Goal: Task Accomplishment & Management: Use online tool/utility

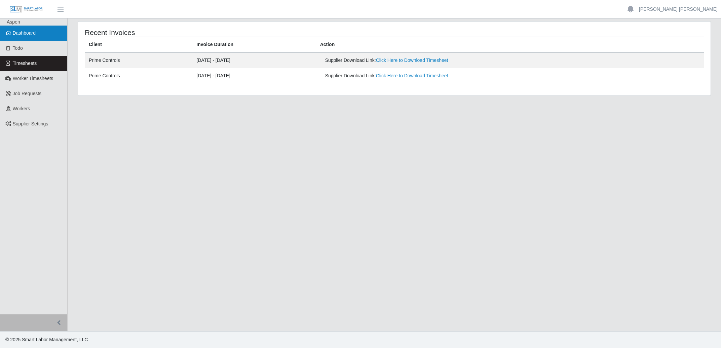
click at [28, 31] on span "Dashboard" at bounding box center [24, 32] width 23 height 5
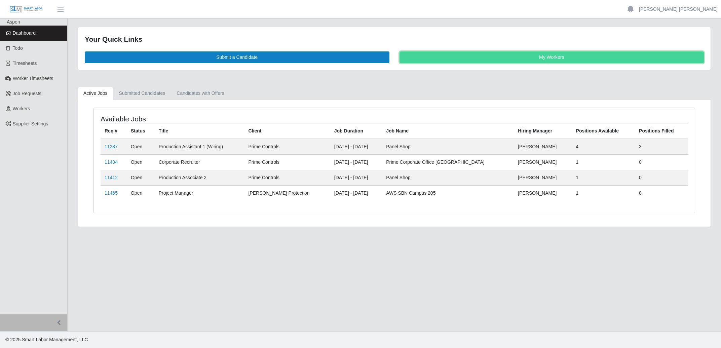
click at [521, 59] on link "My Workers" at bounding box center [551, 57] width 305 height 12
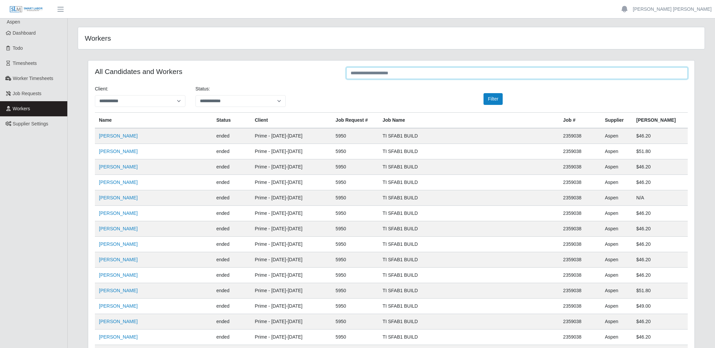
drag, startPoint x: 371, startPoint y: 73, endPoint x: 376, endPoint y: 73, distance: 4.7
click at [376, 73] on input "text" at bounding box center [516, 73] width 341 height 12
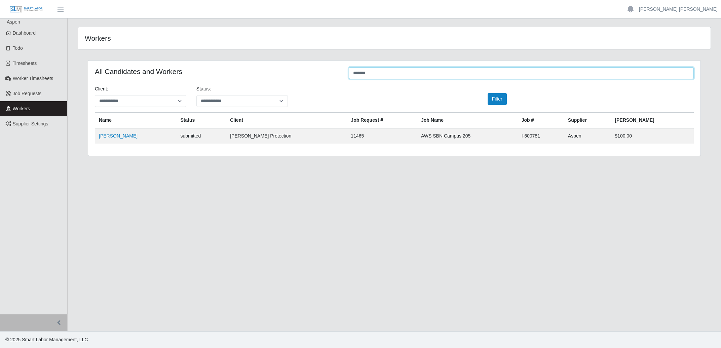
type input "*******"
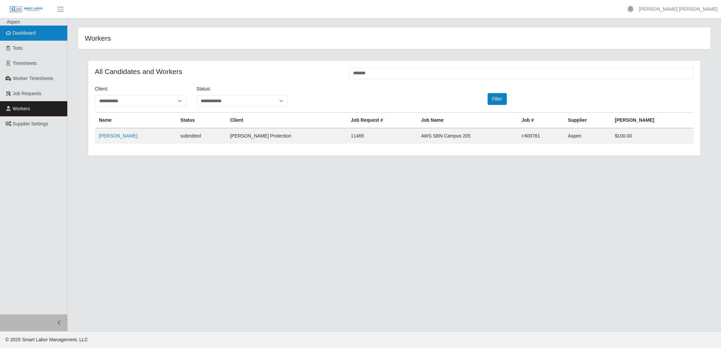
click at [24, 36] on link "Dashboard" at bounding box center [33, 33] width 67 height 15
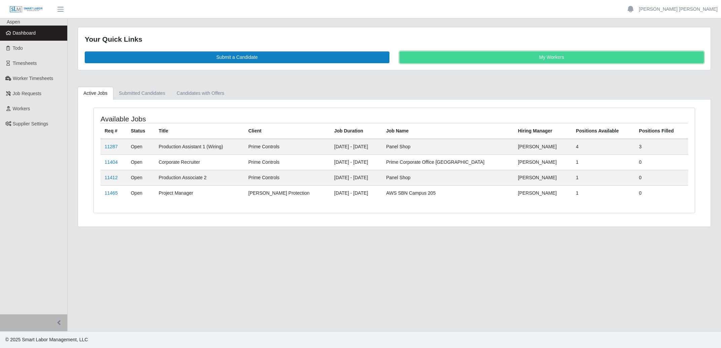
click at [491, 62] on link "My Workers" at bounding box center [551, 57] width 305 height 12
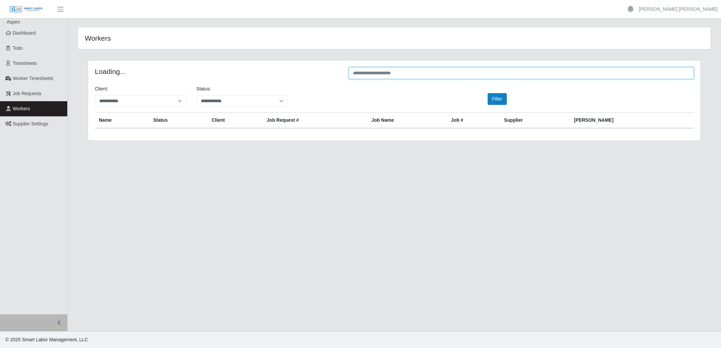
click at [469, 75] on input "text" at bounding box center [521, 73] width 345 height 12
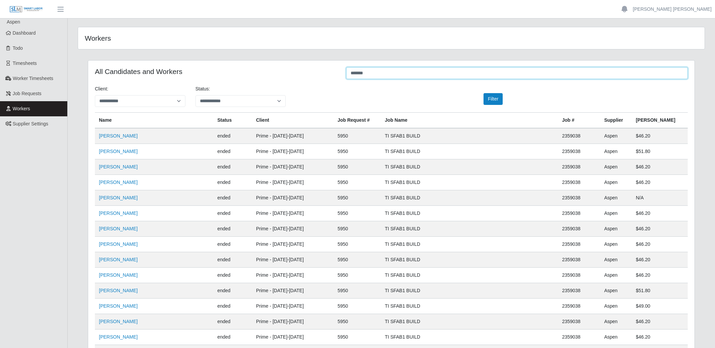
click at [395, 76] on input "*******" at bounding box center [516, 73] width 341 height 12
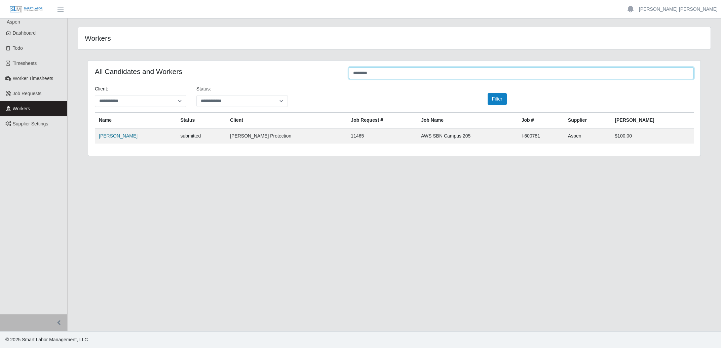
type input "*******"
click at [109, 135] on link "[PERSON_NAME]" at bounding box center [118, 135] width 39 height 5
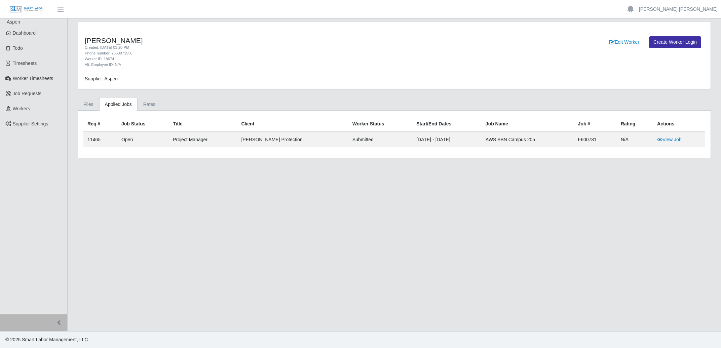
click at [92, 104] on link "Files" at bounding box center [89, 104] width 22 height 13
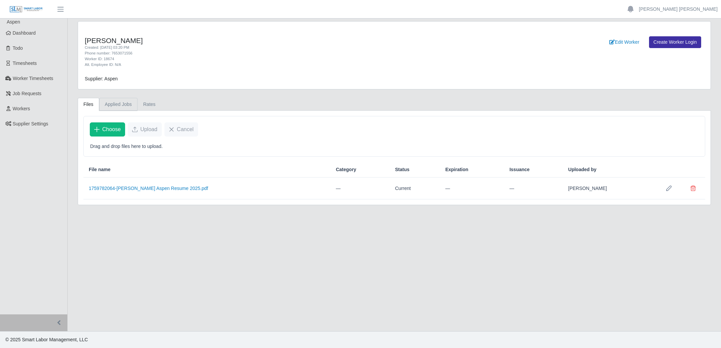
click at [123, 104] on link "Applied Jobs" at bounding box center [118, 104] width 38 height 13
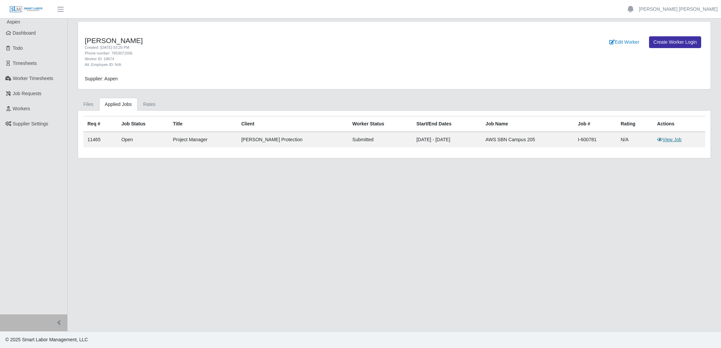
click at [678, 141] on link "View Job" at bounding box center [669, 139] width 25 height 5
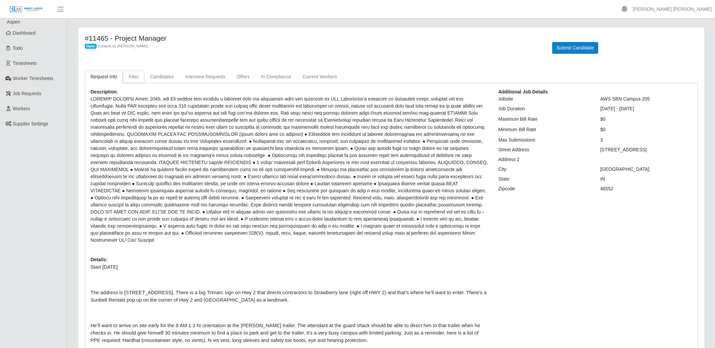
click at [130, 78] on link "Files" at bounding box center [134, 76] width 22 height 13
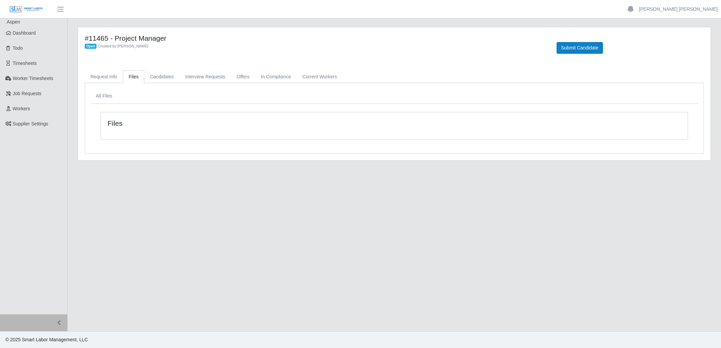
drag, startPoint x: 27, startPoint y: 31, endPoint x: 157, endPoint y: 30, distance: 130.1
click at [28, 31] on span "Dashboard" at bounding box center [24, 32] width 23 height 5
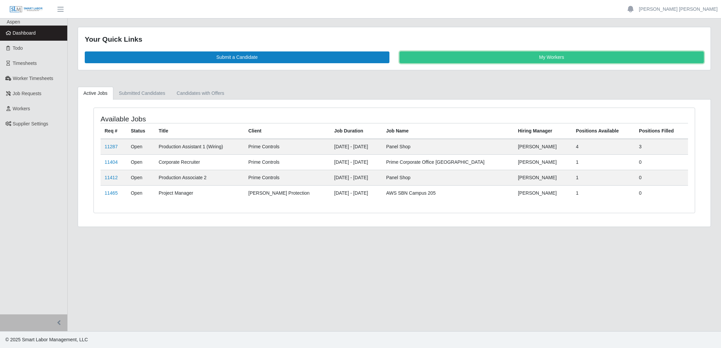
click at [469, 57] on link "My Workers" at bounding box center [551, 57] width 305 height 12
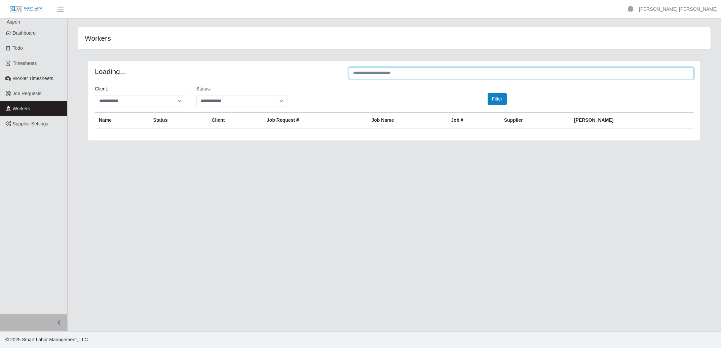
drag, startPoint x: 456, startPoint y: 77, endPoint x: 457, endPoint y: 74, distance: 3.8
click at [457, 74] on input "text" at bounding box center [521, 73] width 345 height 12
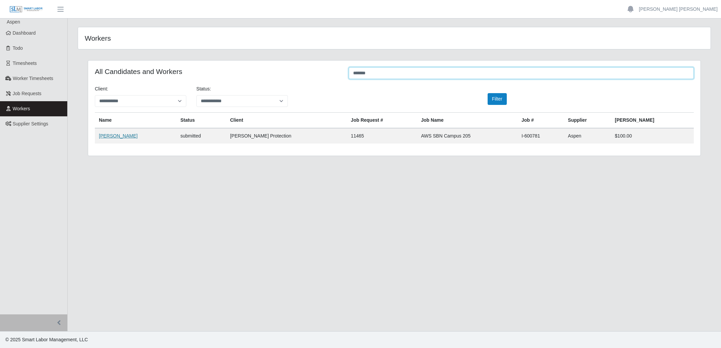
type input "*******"
click at [120, 136] on link "Braydon Risner" at bounding box center [118, 135] width 39 height 5
